Goal: Task Accomplishment & Management: Use online tool/utility

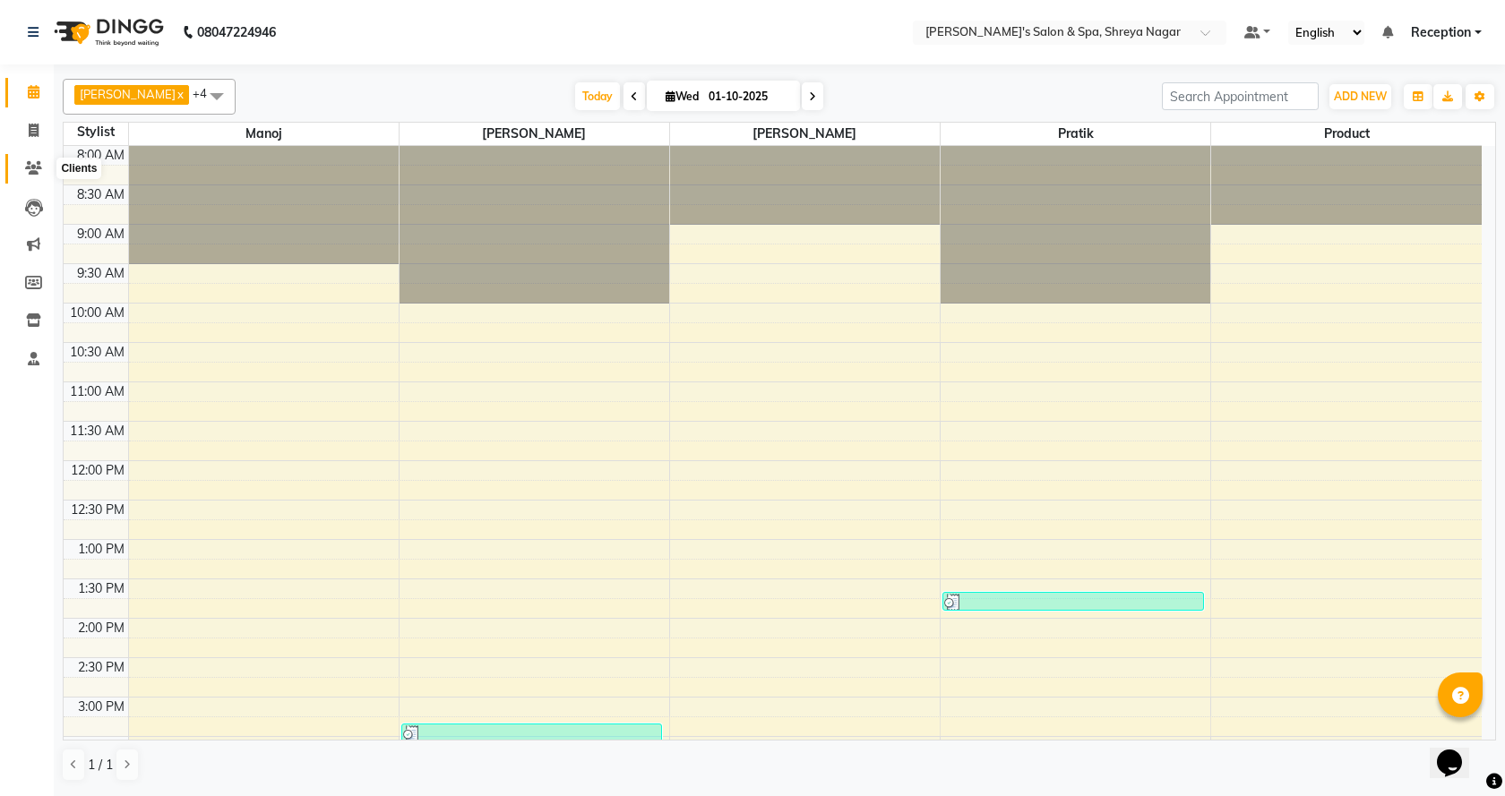
scroll to position [587, 0]
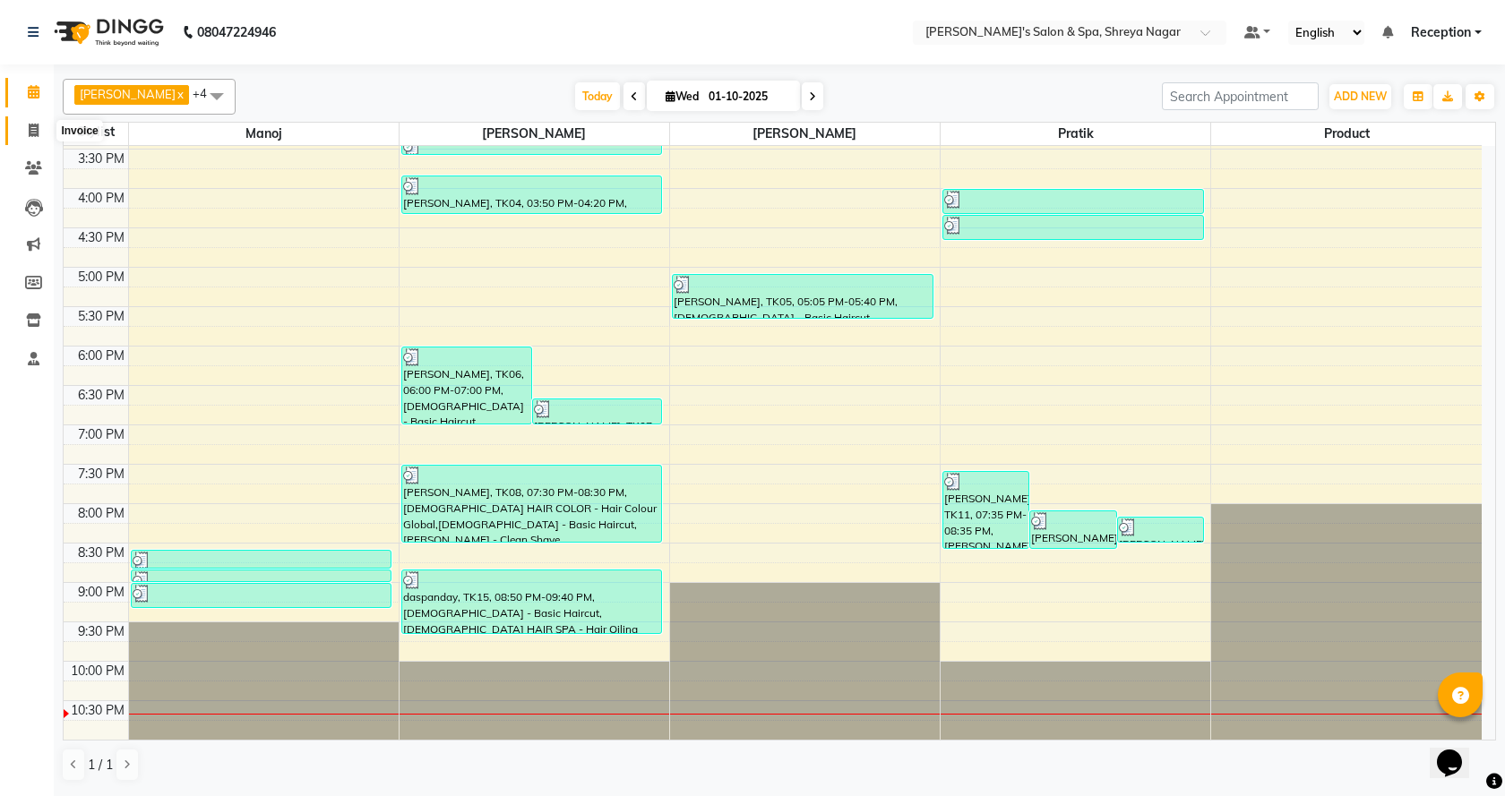
click at [30, 137] on span at bounding box center [33, 131] width 31 height 21
select select "service"
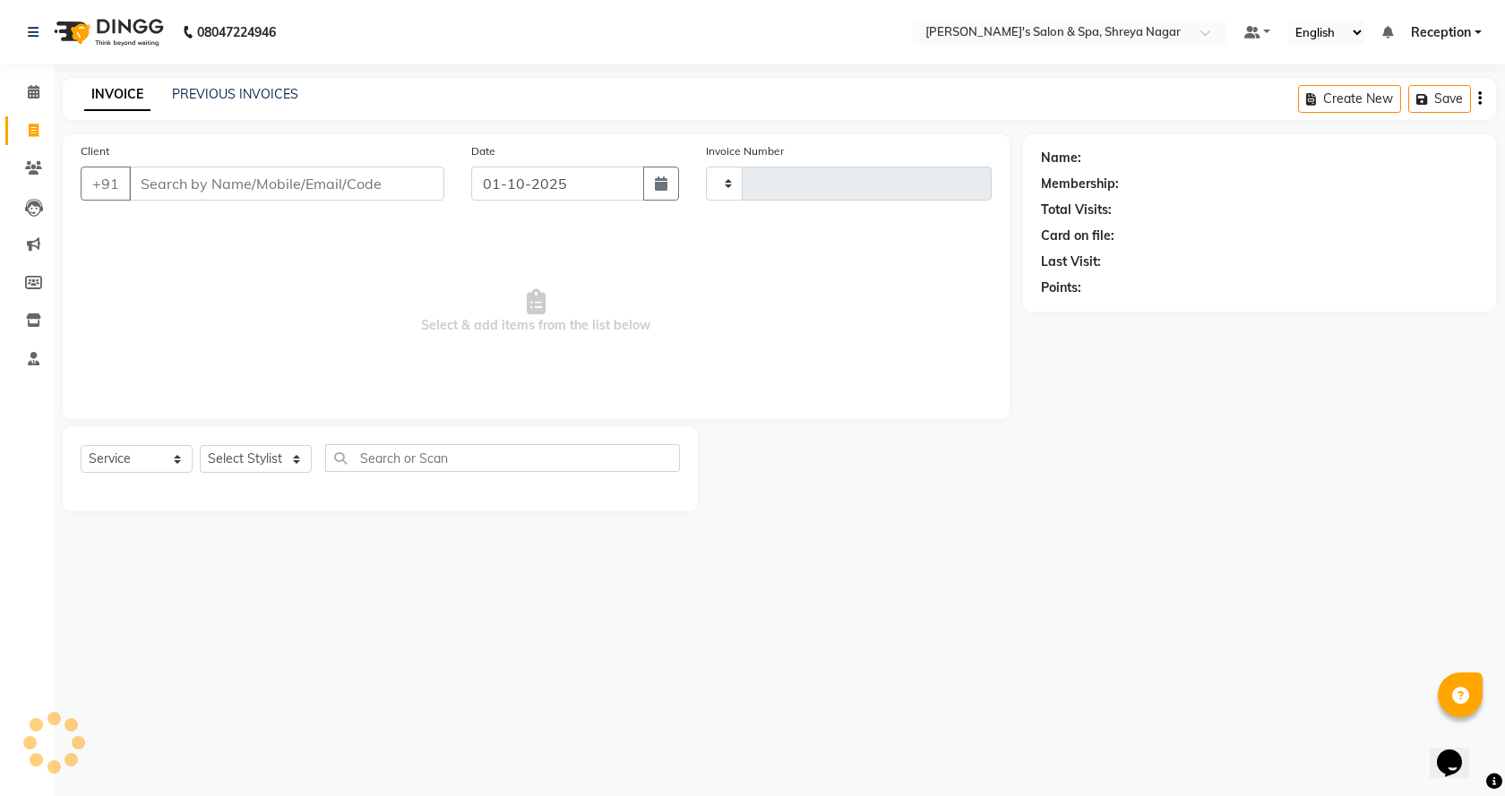
type input "3229"
select select "7591"
drag, startPoint x: 322, startPoint y: 194, endPoint x: 322, endPoint y: 181, distance: 13.4
click at [322, 192] on input "Client" at bounding box center [286, 184] width 315 height 34
click at [322, 178] on input "Client" at bounding box center [286, 184] width 315 height 34
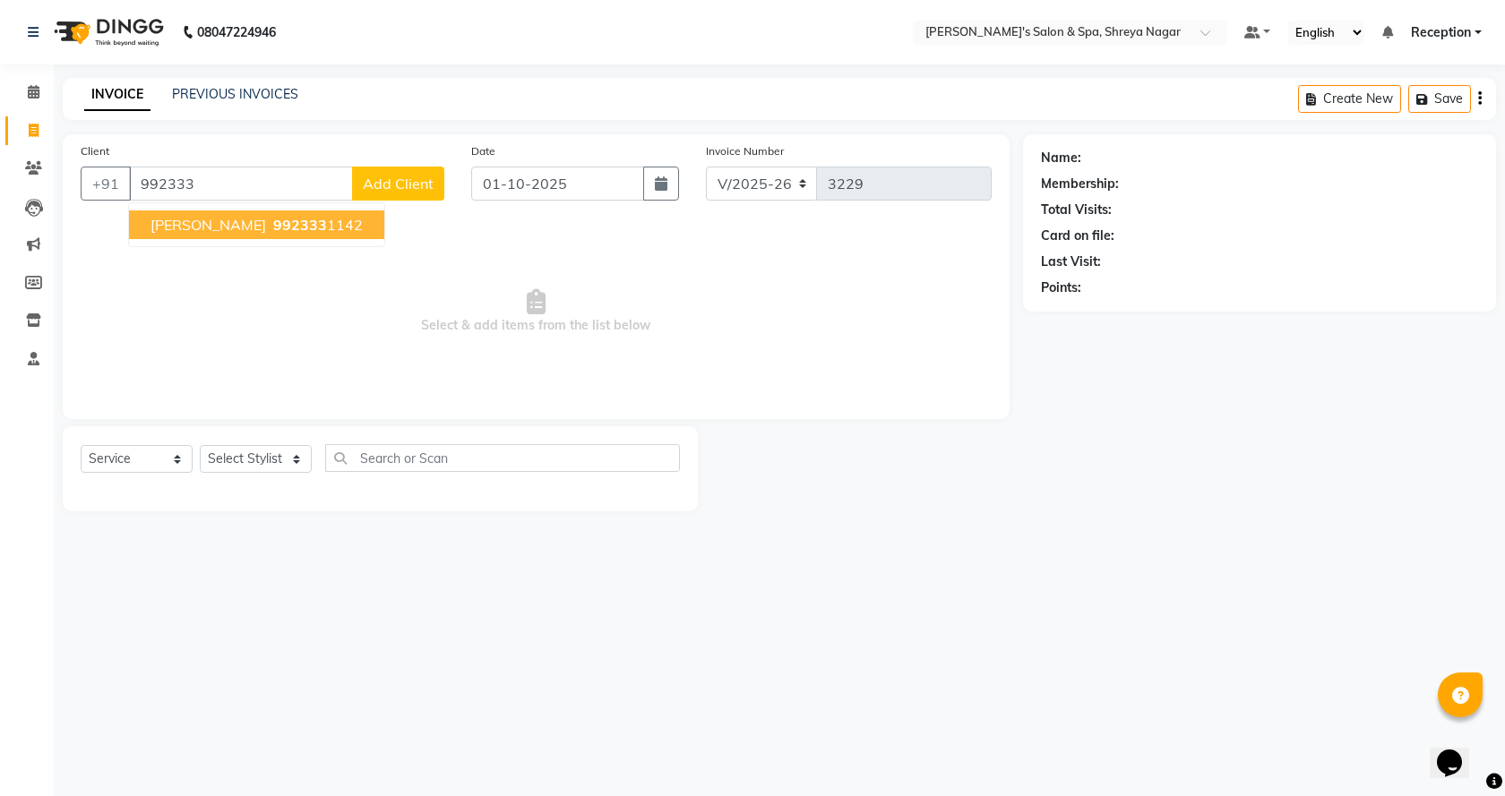
click at [273, 225] on span "992333" at bounding box center [300, 225] width 54 height 18
type input "9923331142"
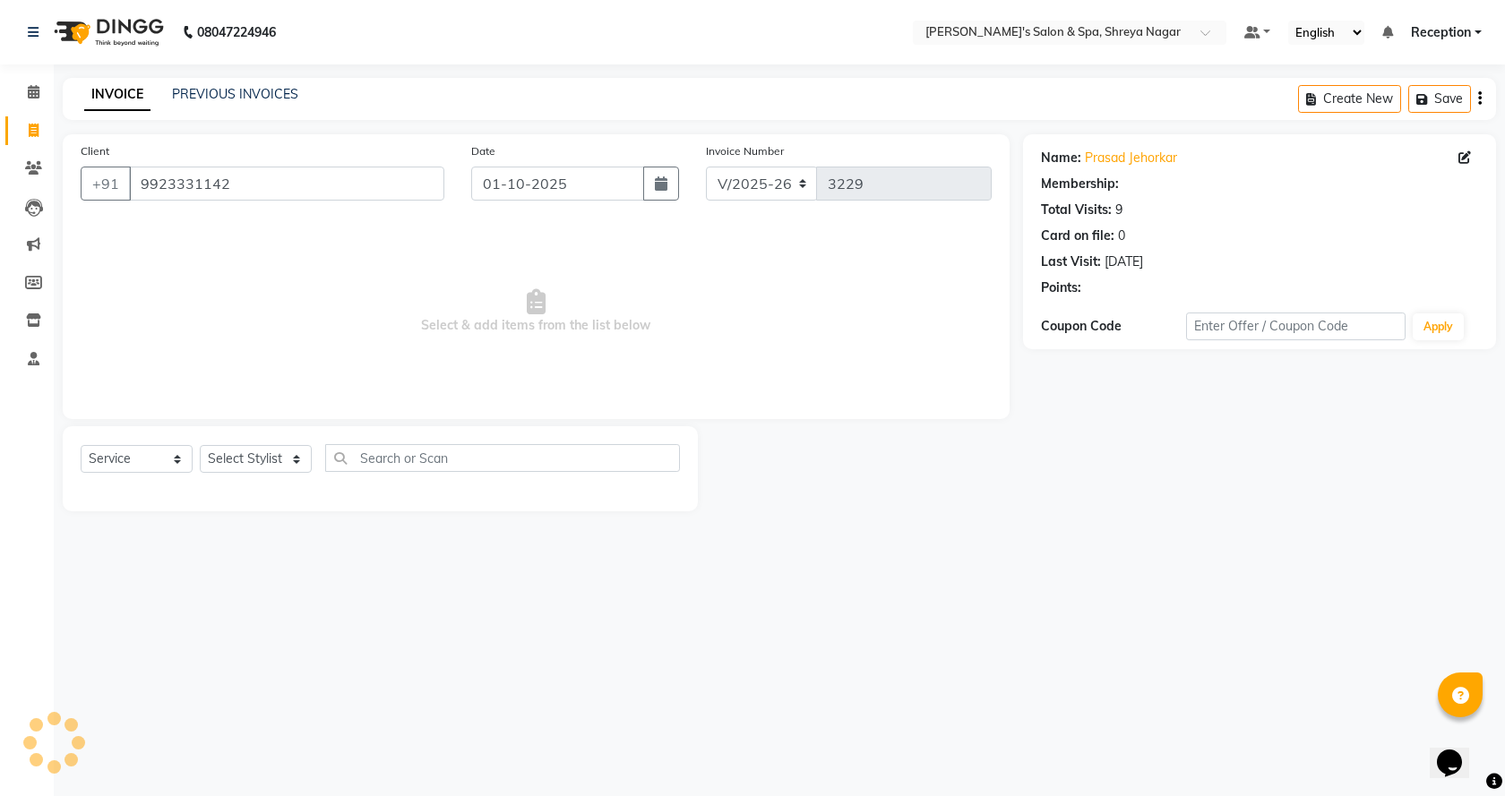
select select "1: Object"
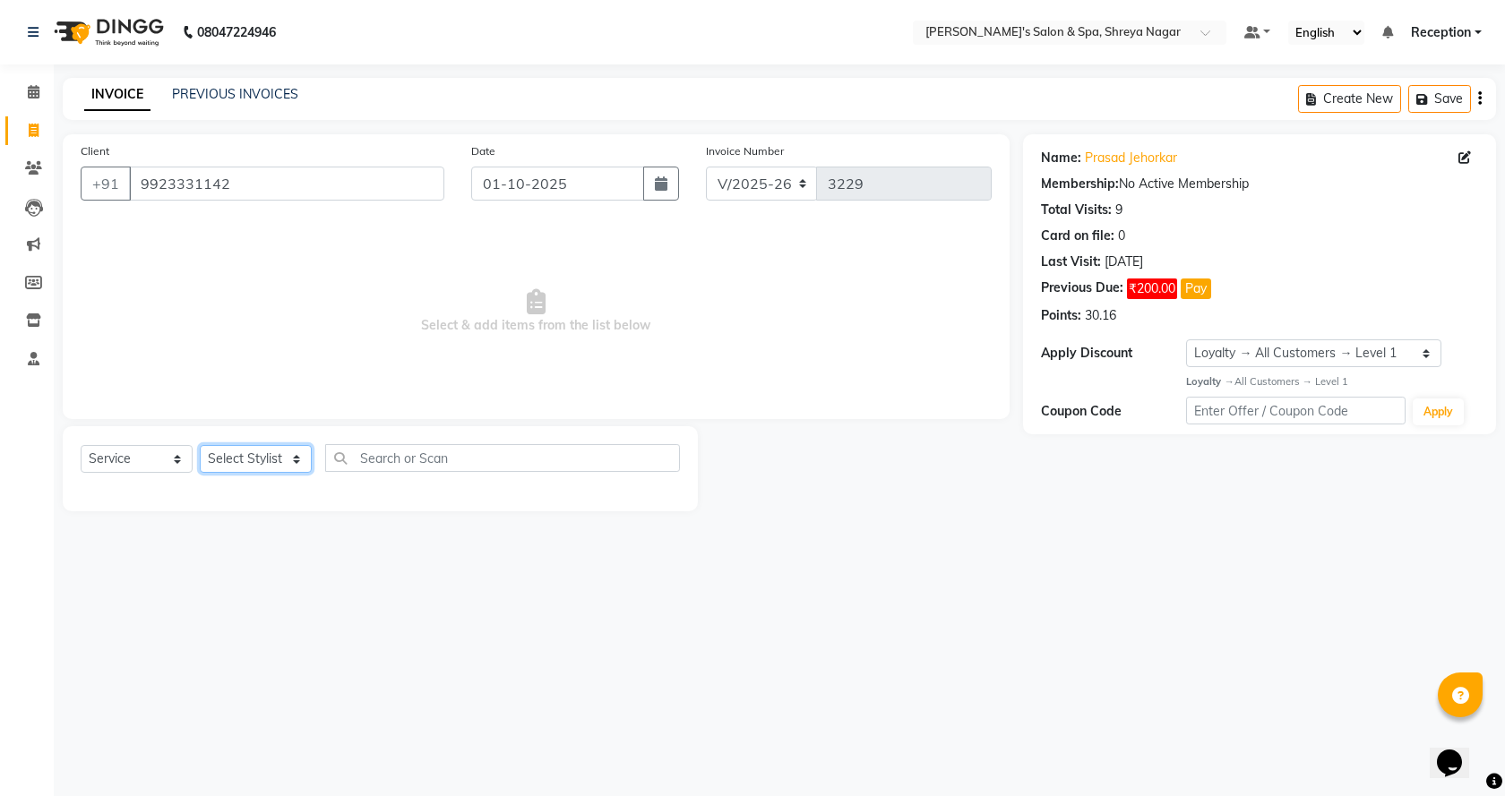
click at [272, 457] on select "Select Stylist [PERSON_NAME] [PERSON_NAME] [PERSON_NAME] Product Reception" at bounding box center [256, 459] width 112 height 28
select select "67479"
click at [200, 445] on select "Select Stylist [PERSON_NAME] [PERSON_NAME] [PERSON_NAME] Product Reception" at bounding box center [256, 459] width 112 height 28
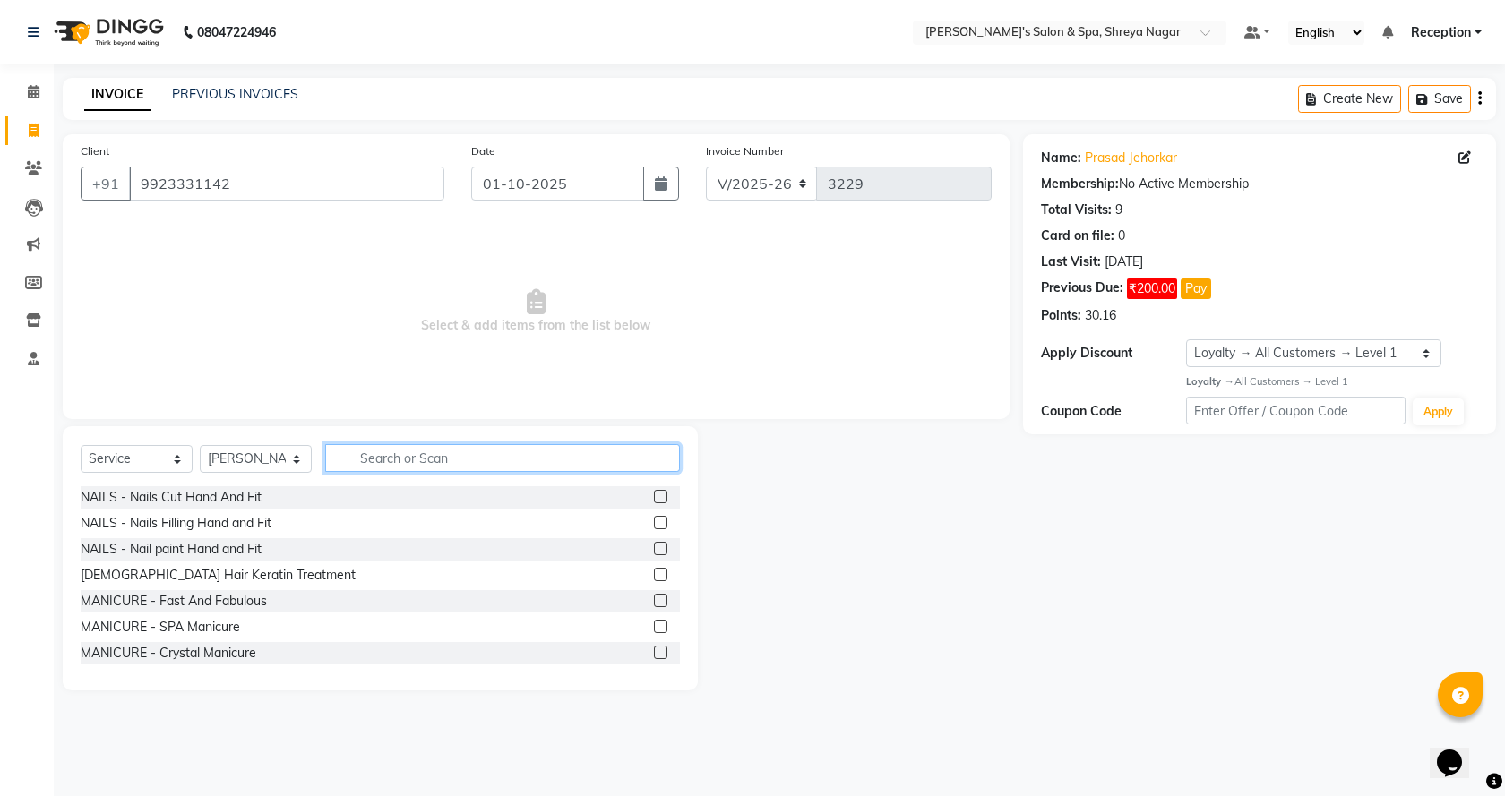
click at [397, 447] on input "text" at bounding box center [502, 458] width 355 height 28
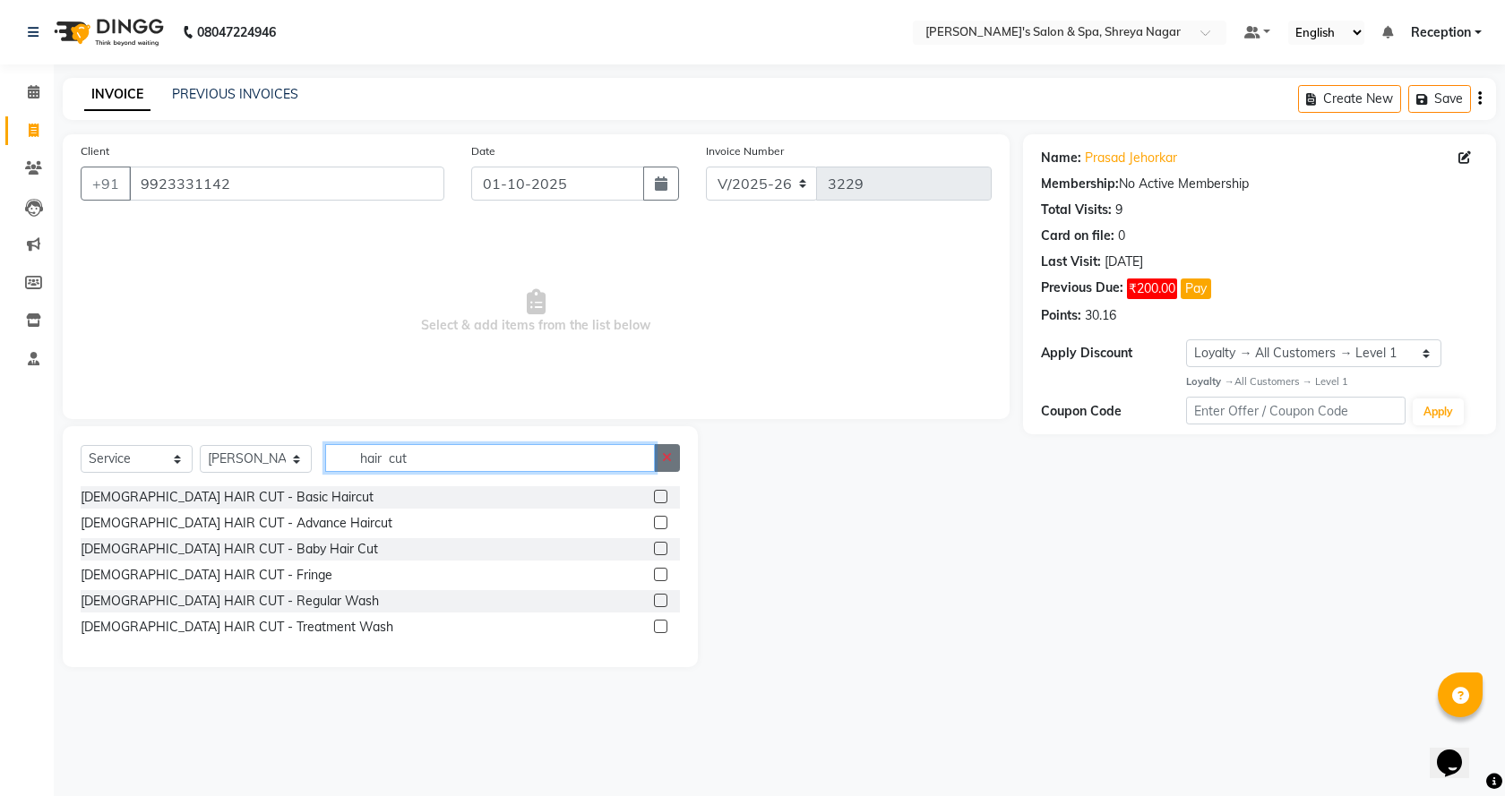
type input "hair cut"
click at [665, 461] on icon "button" at bounding box center [667, 457] width 10 height 13
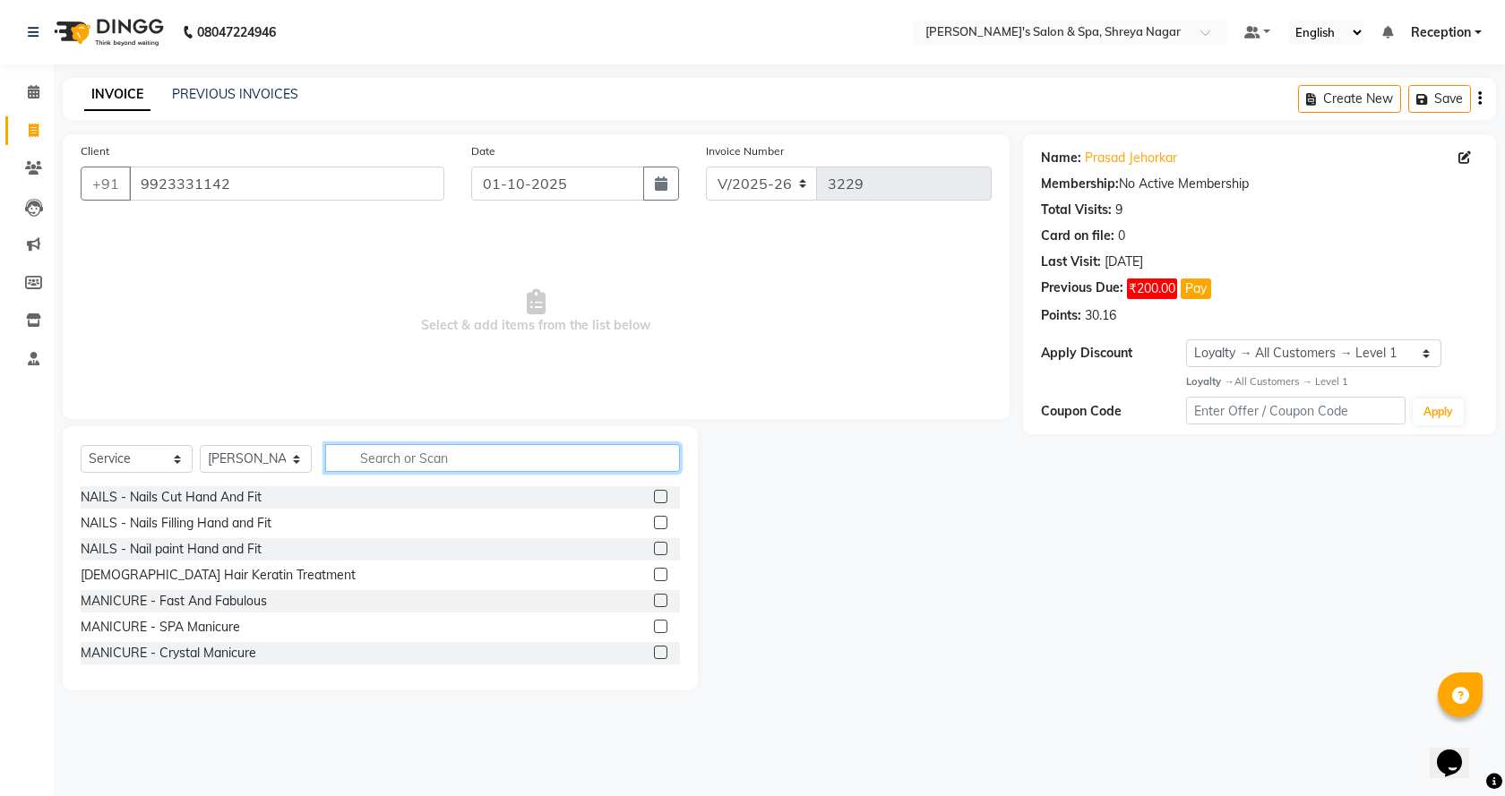
click at [609, 462] on input "text" at bounding box center [502, 458] width 355 height 28
click at [592, 459] on input "text" at bounding box center [502, 458] width 355 height 28
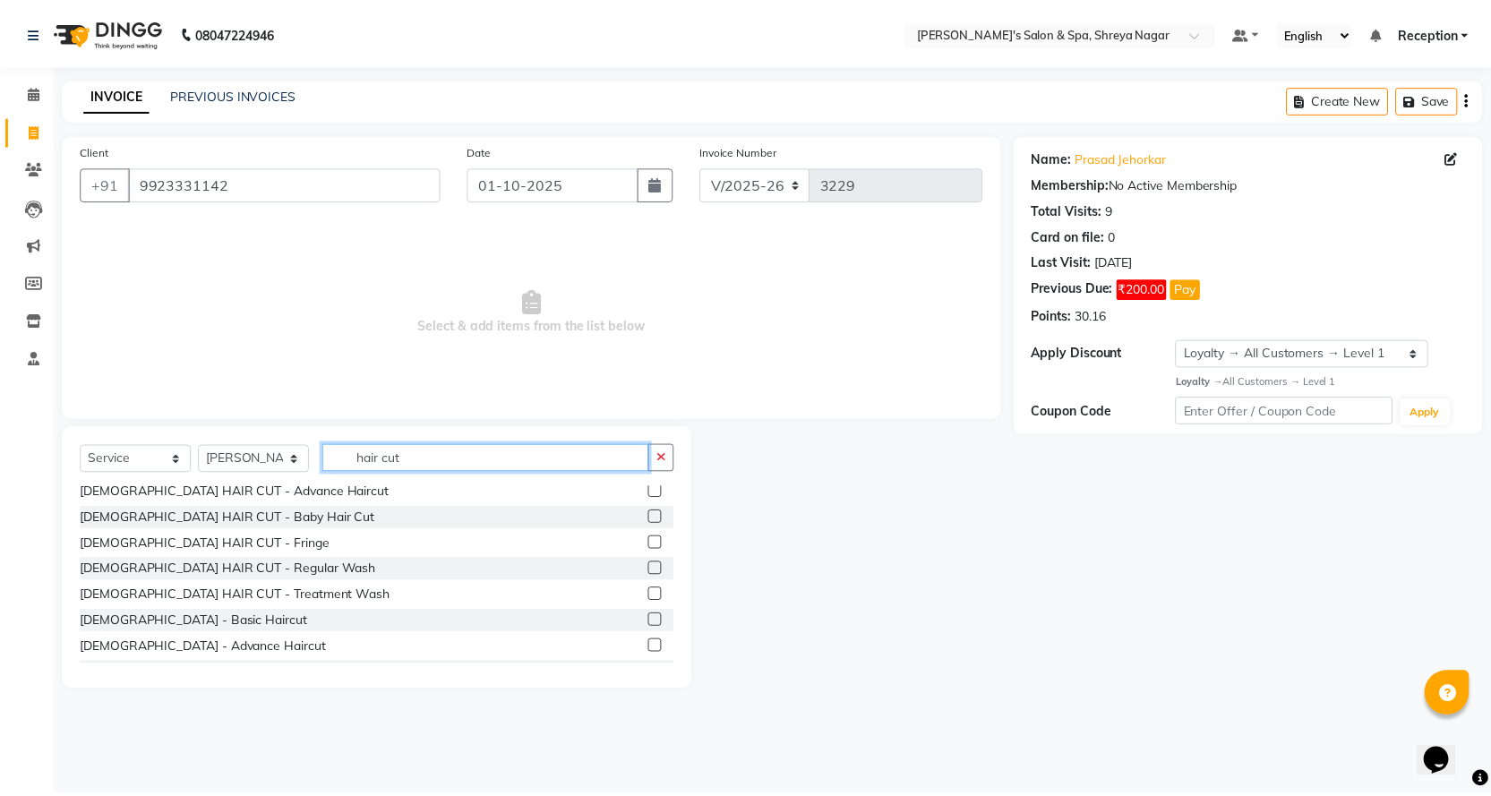
scroll to position [55, 0]
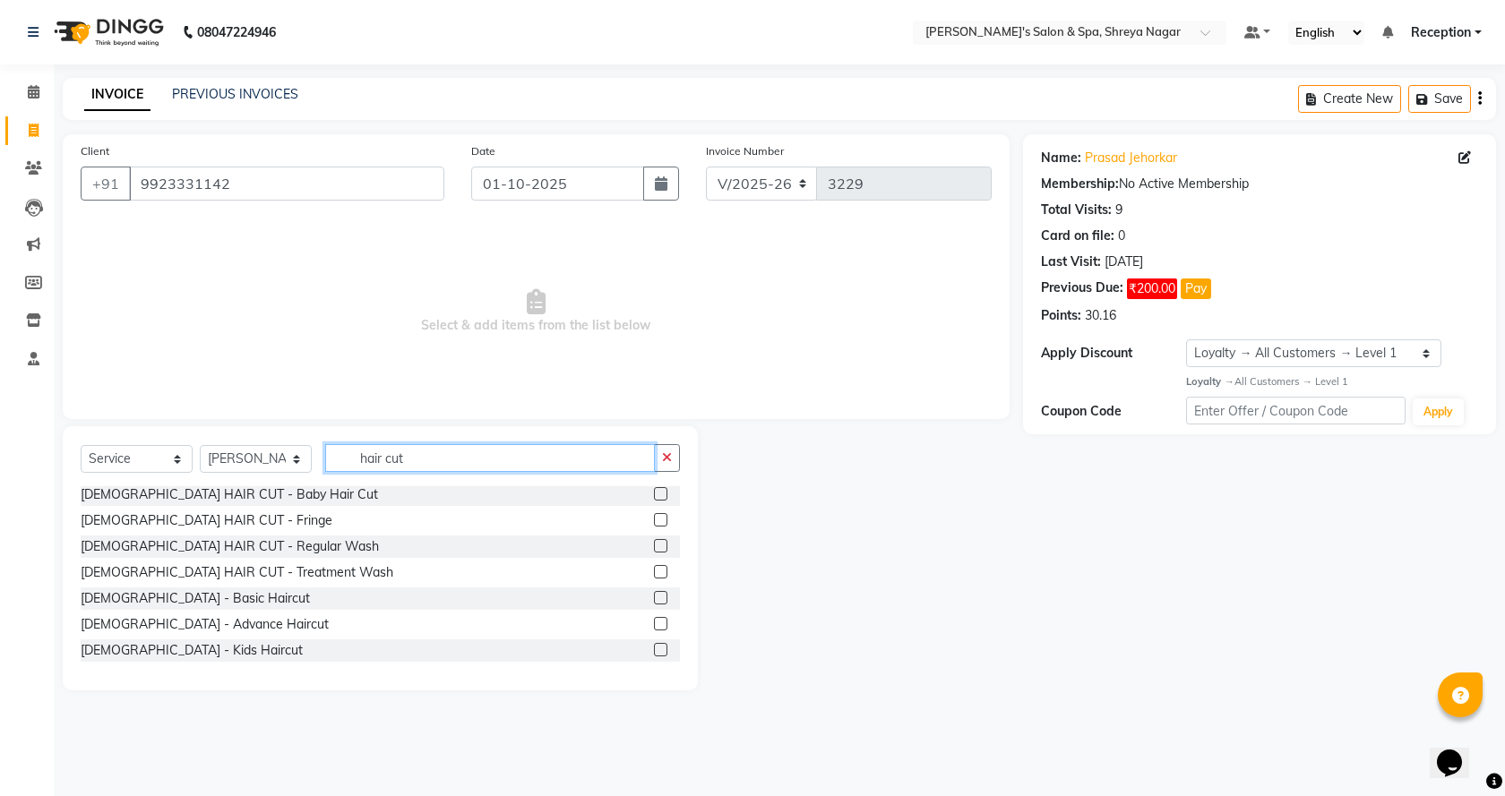
type input "hair cut"
click at [639, 596] on div "[DEMOGRAPHIC_DATA] - Basic Haircut" at bounding box center [380, 598] width 599 height 22
click at [654, 595] on label at bounding box center [660, 597] width 13 height 13
click at [654, 595] on input "checkbox" at bounding box center [660, 599] width 12 height 12
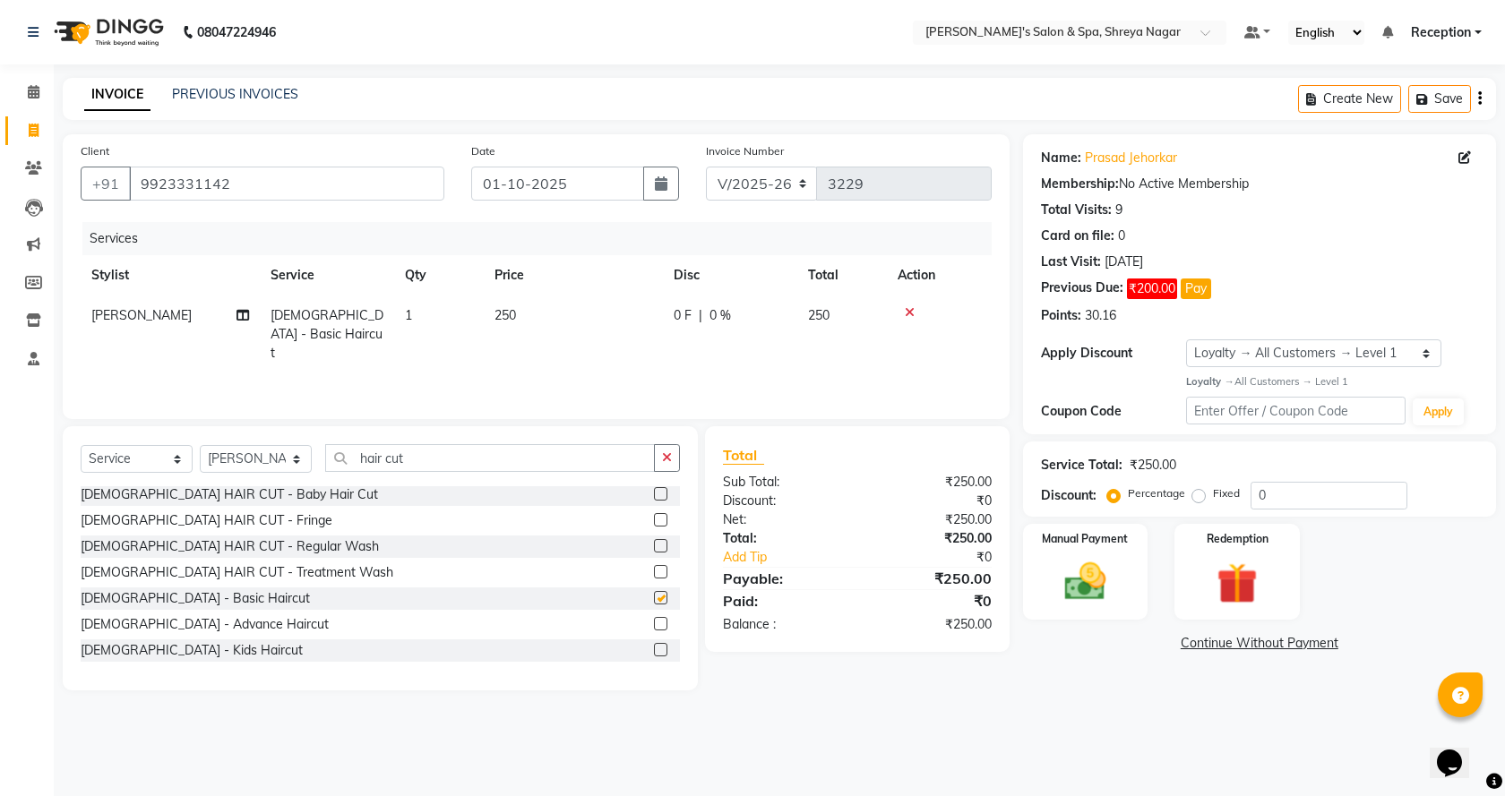
checkbox input "false"
click at [556, 313] on td "250" at bounding box center [573, 335] width 179 height 78
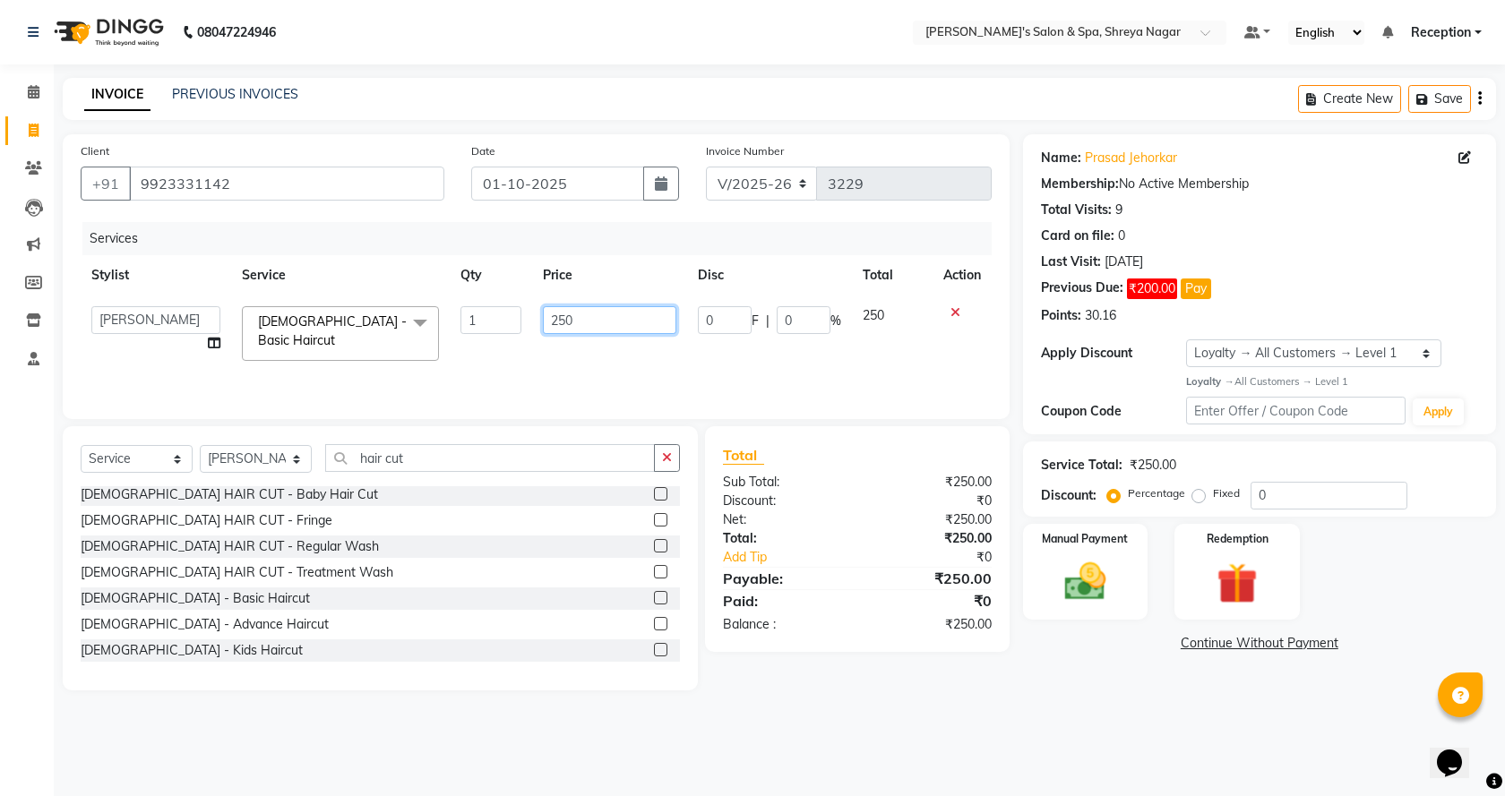
click at [623, 313] on input "250" at bounding box center [609, 320] width 133 height 28
type input "2"
type input "300"
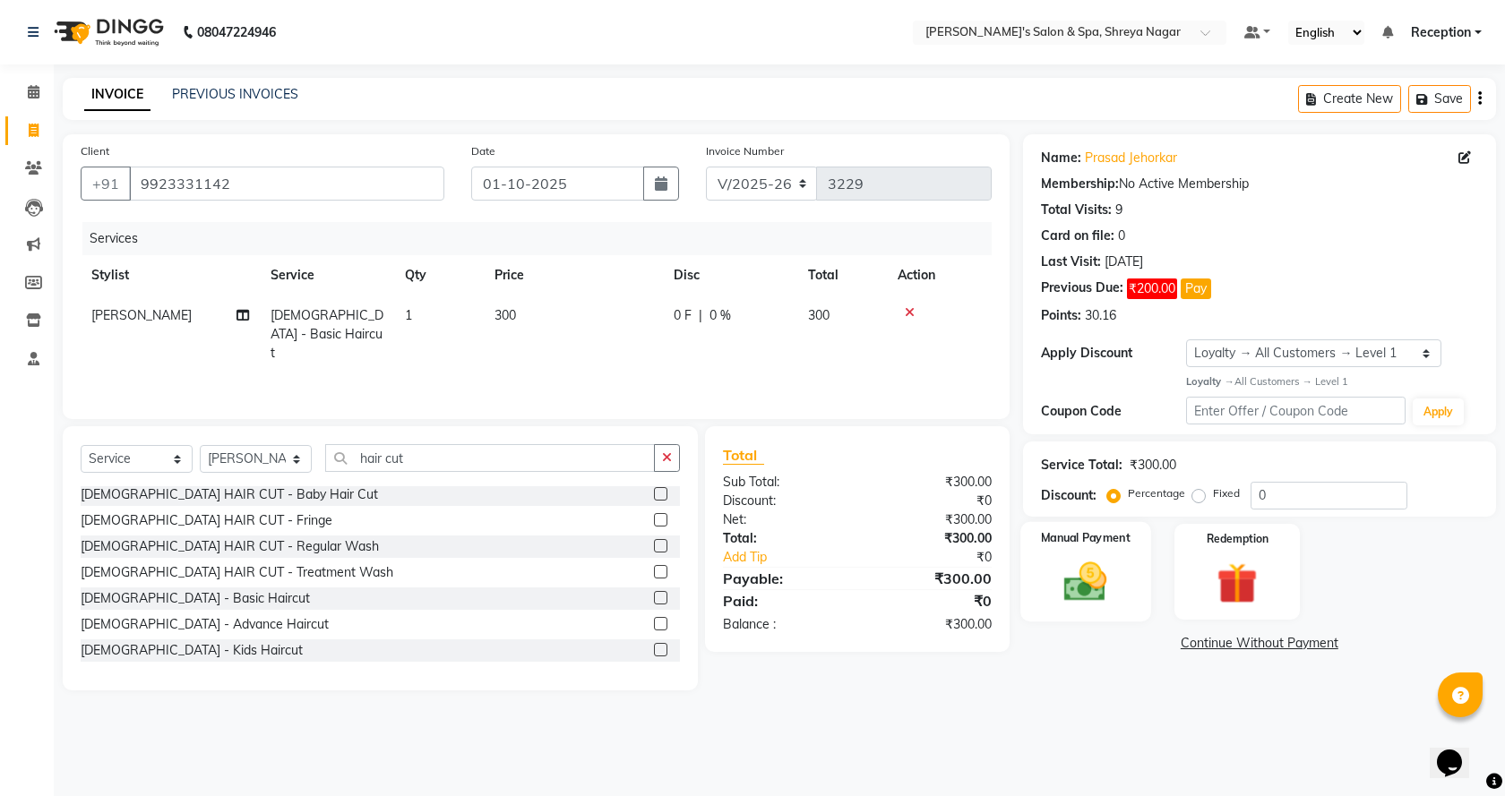
drag, startPoint x: 1084, startPoint y: 688, endPoint x: 1090, endPoint y: 596, distance: 91.6
click at [1080, 685] on div "Name: Prasad Jehorkar Membership: No Active Membership Total Visits: 9 Card on …" at bounding box center [1266, 412] width 486 height 556
click at [1090, 590] on img at bounding box center [1085, 581] width 70 height 49
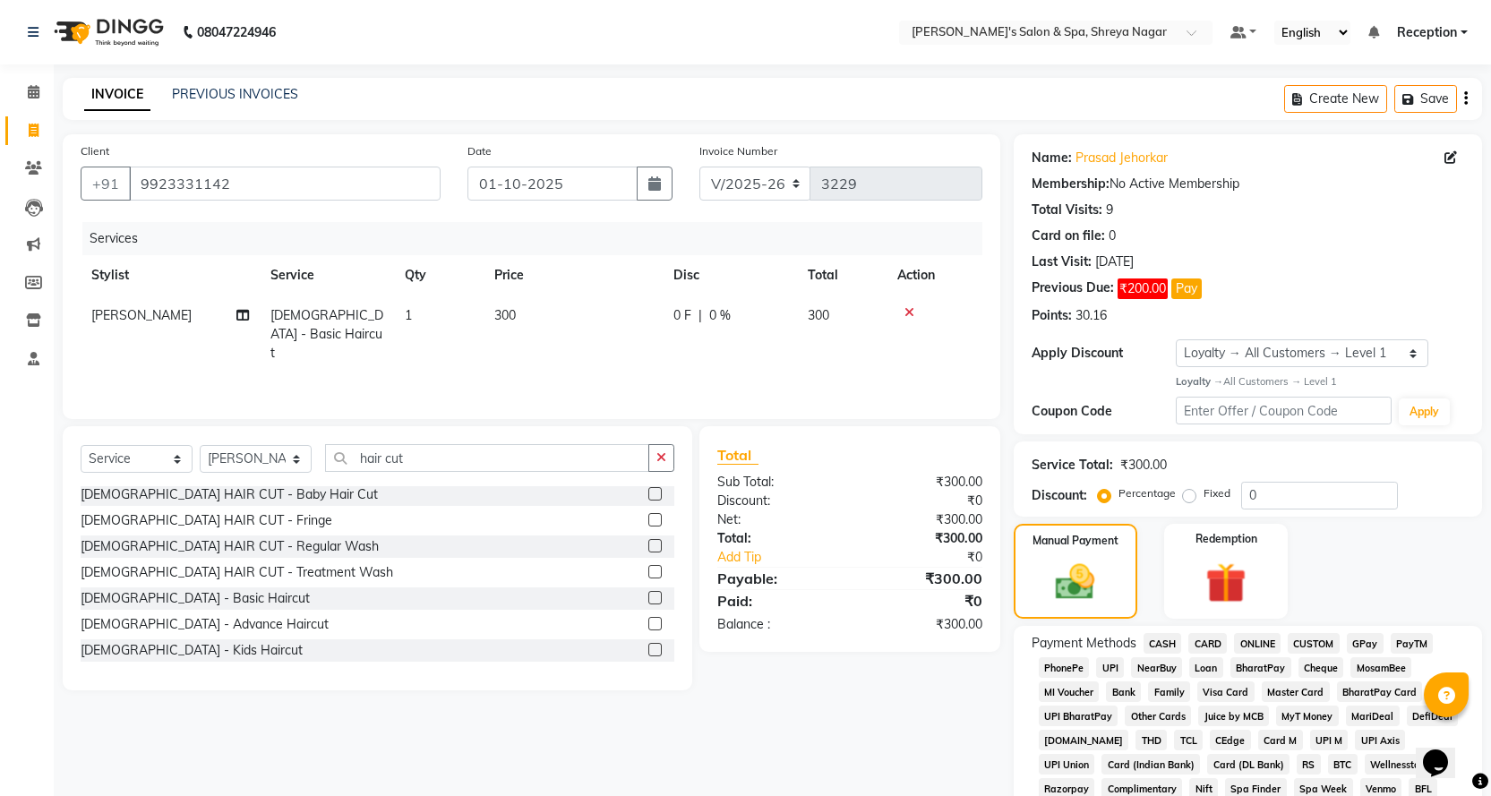
click at [1167, 650] on span "CASH" at bounding box center [1163, 643] width 39 height 21
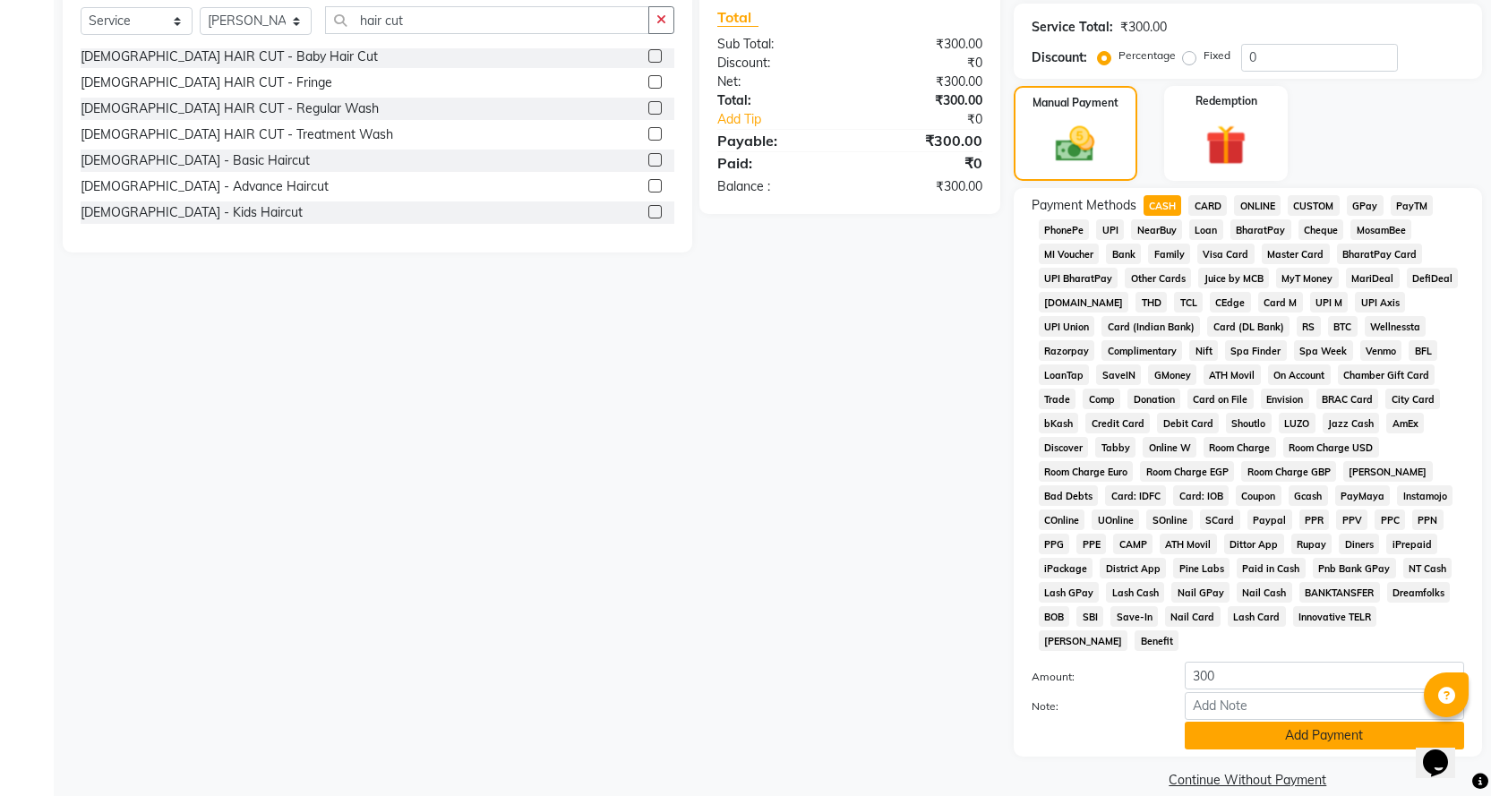
click at [1256, 723] on button "Add Payment" at bounding box center [1324, 736] width 279 height 28
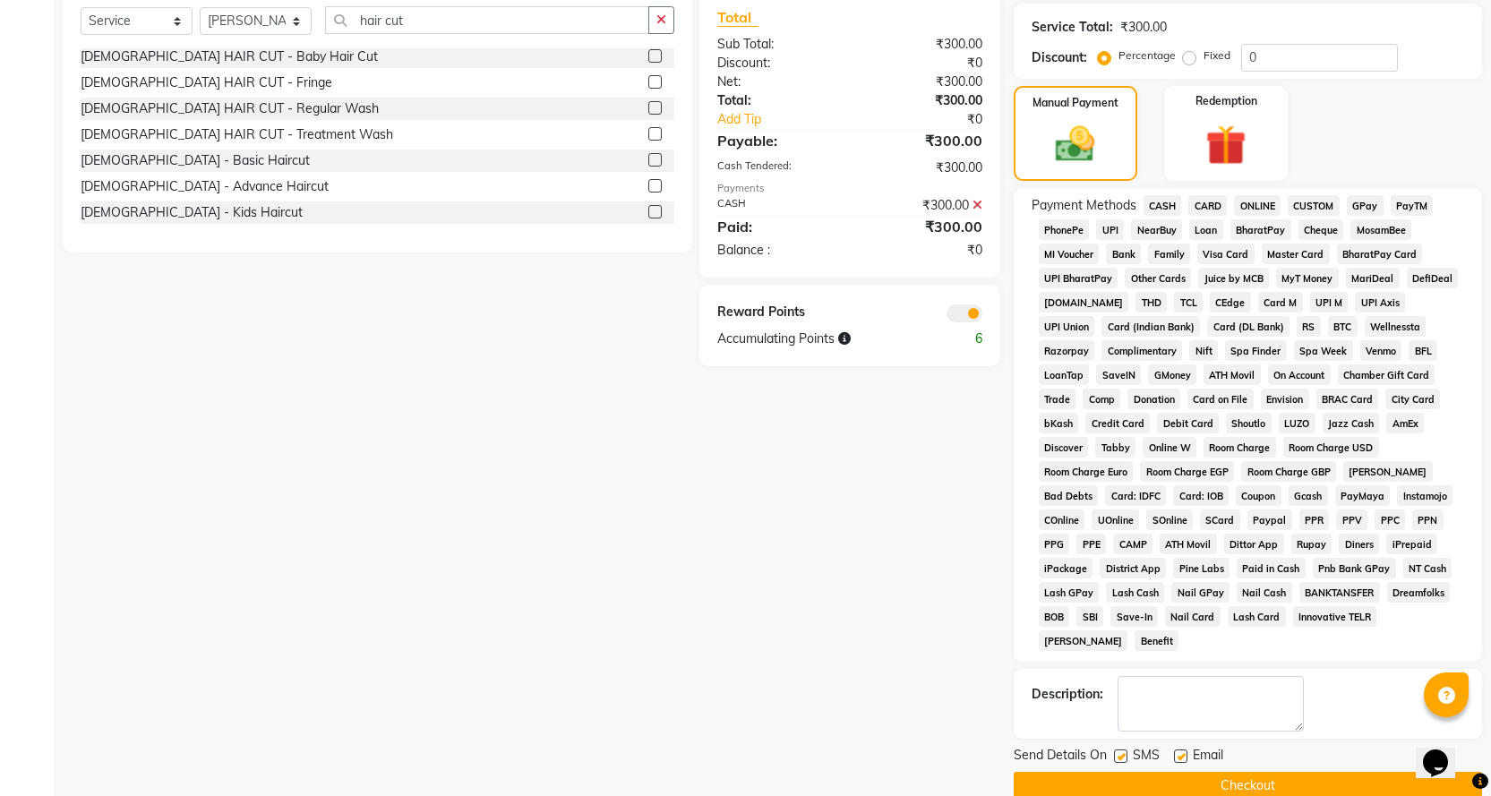
scroll to position [444, 0]
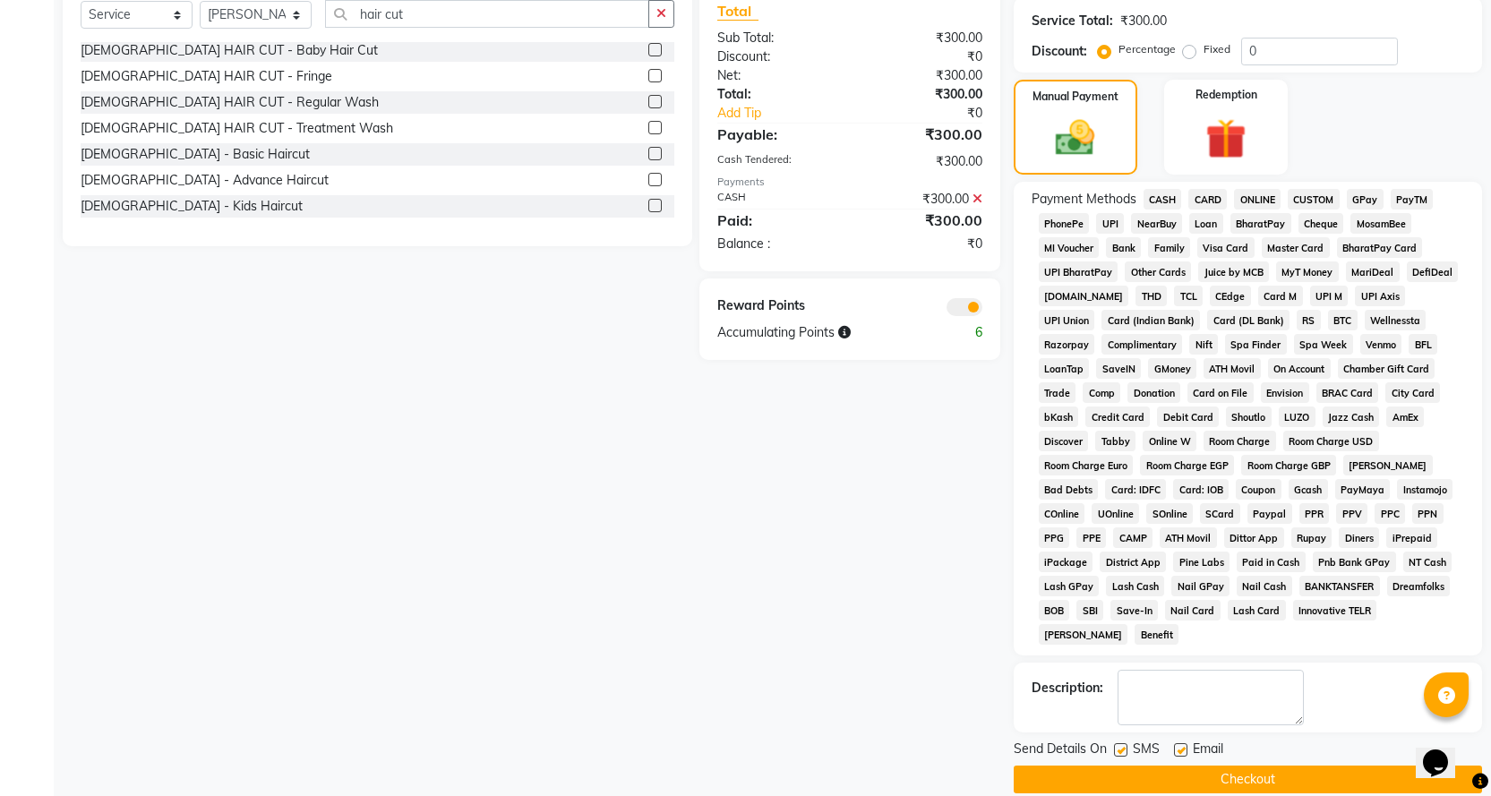
click at [1253, 766] on button "Checkout" at bounding box center [1248, 780] width 468 height 28
